Goal: Task Accomplishment & Management: Use online tool/utility

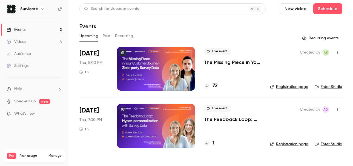
click at [235, 62] on p "The Missing Piece in Your Customer Journey: Zero-party Survey Data" at bounding box center [232, 62] width 57 height 7
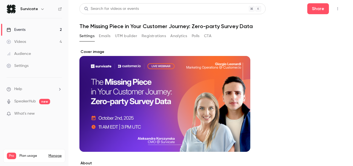
click at [147, 34] on button "Registrations" at bounding box center [153, 36] width 24 height 9
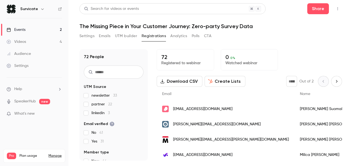
click at [98, 106] on span "partner 22" at bounding box center [101, 104] width 21 height 5
click at [19, 30] on div "Events" at bounding box center [16, 29] width 19 height 5
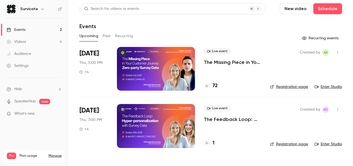
click at [236, 60] on p "The Missing Piece in Your Customer Journey: Zero-party Survey Data" at bounding box center [232, 62] width 57 height 7
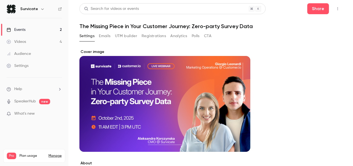
click at [155, 38] on button "Registrations" at bounding box center [153, 36] width 24 height 9
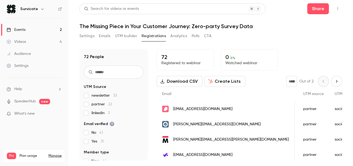
scroll to position [0, 636]
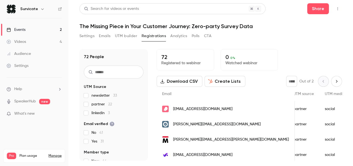
click at [265, 112] on div "People list" at bounding box center [167, 108] width 239 height 15
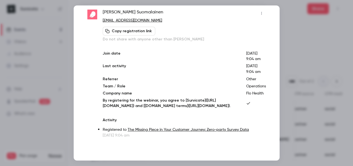
scroll to position [0, 0]
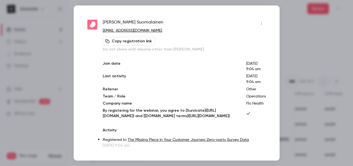
click at [139, 42] on button "Copy registration link" at bounding box center [129, 41] width 53 height 9
click at [288, 28] on div at bounding box center [176, 83] width 353 height 166
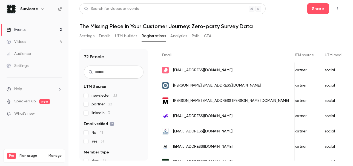
scroll to position [39, 0]
click at [224, 114] on div "[EMAIL_ADDRESS][DOMAIN_NAME]" at bounding box center [225, 115] width 138 height 15
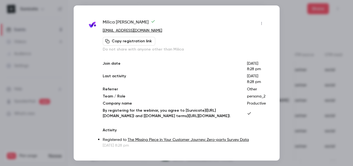
click at [139, 38] on button "Copy registration link" at bounding box center [129, 41] width 53 height 9
click at [133, 50] on p "Do not share with anyone other than Milica" at bounding box center [184, 49] width 163 height 5
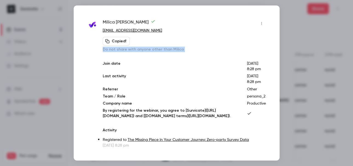
click at [133, 50] on p "Do not share with anyone other than Milica" at bounding box center [184, 49] width 163 height 5
click at [121, 45] on button "Copied!" at bounding box center [116, 41] width 27 height 9
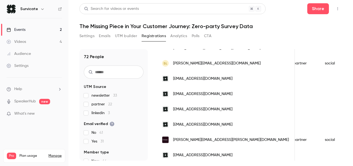
scroll to position [185, 0]
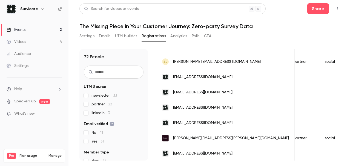
click at [226, 92] on div "[EMAIL_ADDRESS][DOMAIN_NAME]" at bounding box center [225, 92] width 138 height 15
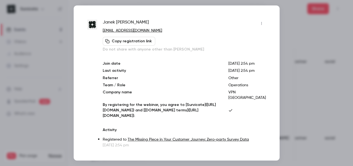
click at [138, 39] on button "Copy registration link" at bounding box center [129, 41] width 53 height 9
click at [283, 44] on div at bounding box center [176, 83] width 353 height 166
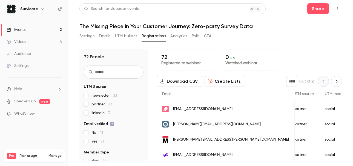
scroll to position [83, 0]
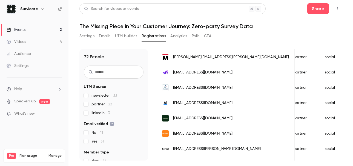
click at [229, 114] on div "[EMAIL_ADDRESS][DOMAIN_NAME]" at bounding box center [225, 118] width 138 height 15
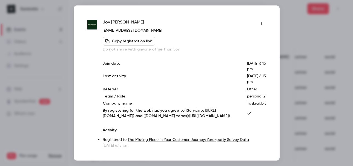
scroll to position [32, 0]
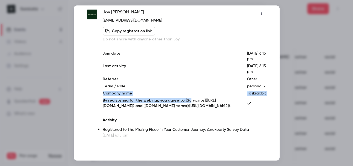
drag, startPoint x: 179, startPoint y: 79, endPoint x: 196, endPoint y: 101, distance: 27.2
click at [194, 100] on div "Join date [DATE] 6:15 pm Last activity [DATE] 6:15 pm Referrer Other Team / Rol…" at bounding box center [184, 80] width 163 height 58
click at [196, 101] on p "By registering for the webinar, you agree to [Survicate]([URL][DOMAIN_NAME]) an…" at bounding box center [170, 103] width 135 height 11
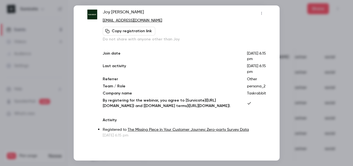
click at [294, 121] on div at bounding box center [176, 83] width 353 height 166
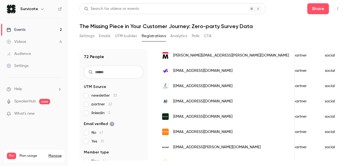
scroll to position [88, 0]
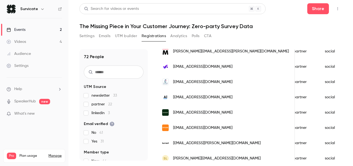
click at [194, 116] on div "[EMAIL_ADDRESS][DOMAIN_NAME]" at bounding box center [225, 112] width 138 height 15
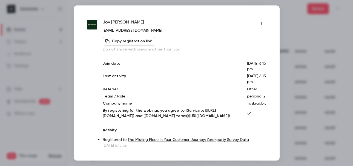
click at [133, 39] on button "Copy registration link" at bounding box center [129, 41] width 53 height 9
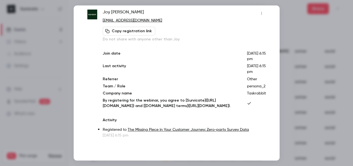
scroll to position [0, 0]
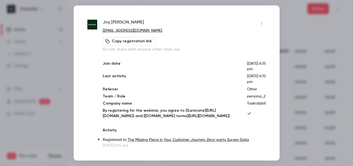
click at [312, 130] on div at bounding box center [176, 83] width 353 height 166
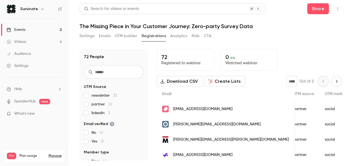
click at [183, 37] on button "Analytics" at bounding box center [178, 36] width 17 height 9
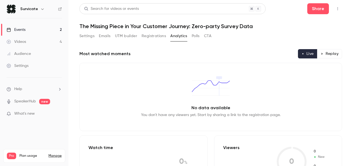
click at [153, 35] on button "Registrations" at bounding box center [153, 36] width 24 height 9
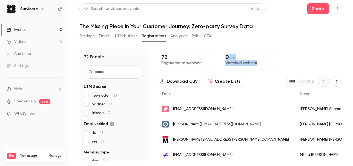
drag, startPoint x: 232, startPoint y: 51, endPoint x: 262, endPoint y: 62, distance: 31.9
click at [261, 62] on div "0 0 % Watched webinar" at bounding box center [248, 59] width 57 height 21
click at [262, 62] on p "Watched webinar" at bounding box center [249, 62] width 48 height 5
drag, startPoint x: 262, startPoint y: 62, endPoint x: 242, endPoint y: 52, distance: 22.0
click at [242, 52] on div "0 0 % Watched webinar" at bounding box center [248, 59] width 57 height 21
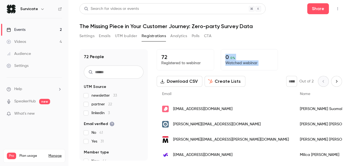
click at [242, 52] on div "0 0 % Watched webinar" at bounding box center [248, 59] width 57 height 21
drag, startPoint x: 242, startPoint y: 52, endPoint x: 268, endPoint y: 64, distance: 28.6
click at [268, 64] on div "0 0 % Watched webinar" at bounding box center [248, 59] width 57 height 21
click at [268, 64] on p "Watched webinar" at bounding box center [249, 62] width 48 height 5
click at [40, 38] on link "Videos 4" at bounding box center [34, 42] width 68 height 12
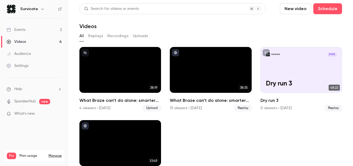
scroll to position [21, 0]
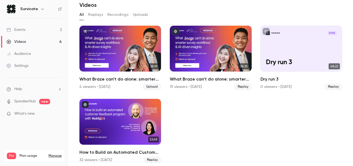
click at [55, 28] on link "Events 2" at bounding box center [34, 30] width 68 height 12
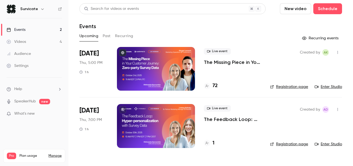
click at [225, 62] on p "The Missing Piece in Your Customer Journey: Zero-party Survey Data" at bounding box center [232, 62] width 57 height 7
click at [337, 52] on icon "button" at bounding box center [337, 52] width 1 height 3
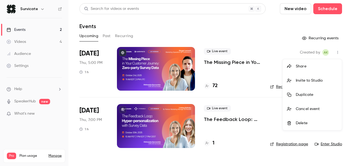
click at [256, 62] on div at bounding box center [176, 83] width 353 height 166
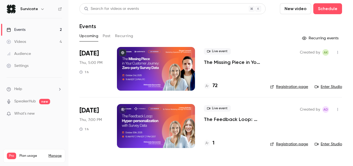
click at [234, 62] on p "The Missing Piece in Your Customer Journey: Zero-party Survey Data" at bounding box center [232, 62] width 57 height 7
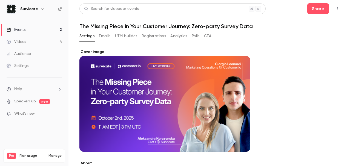
click at [337, 8] on icon "button" at bounding box center [337, 8] width 1 height 3
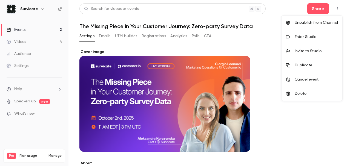
click at [317, 32] on li "Enter Studio" at bounding box center [311, 37] width 61 height 14
